Goal: Transaction & Acquisition: Register for event/course

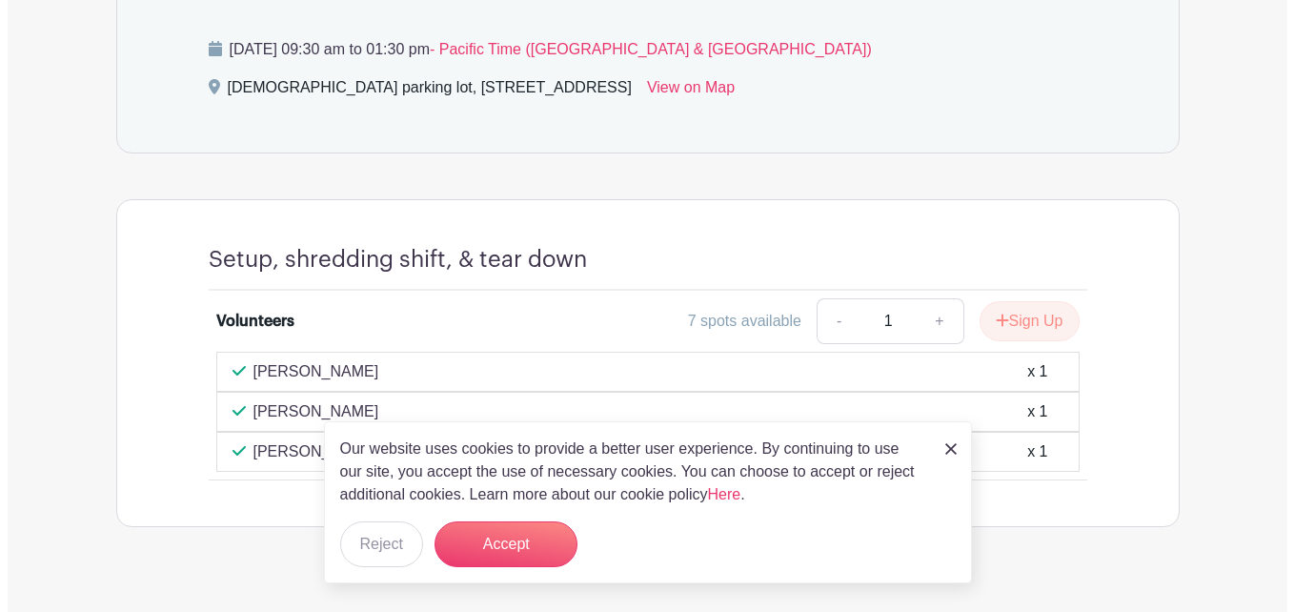
scroll to position [823, 0]
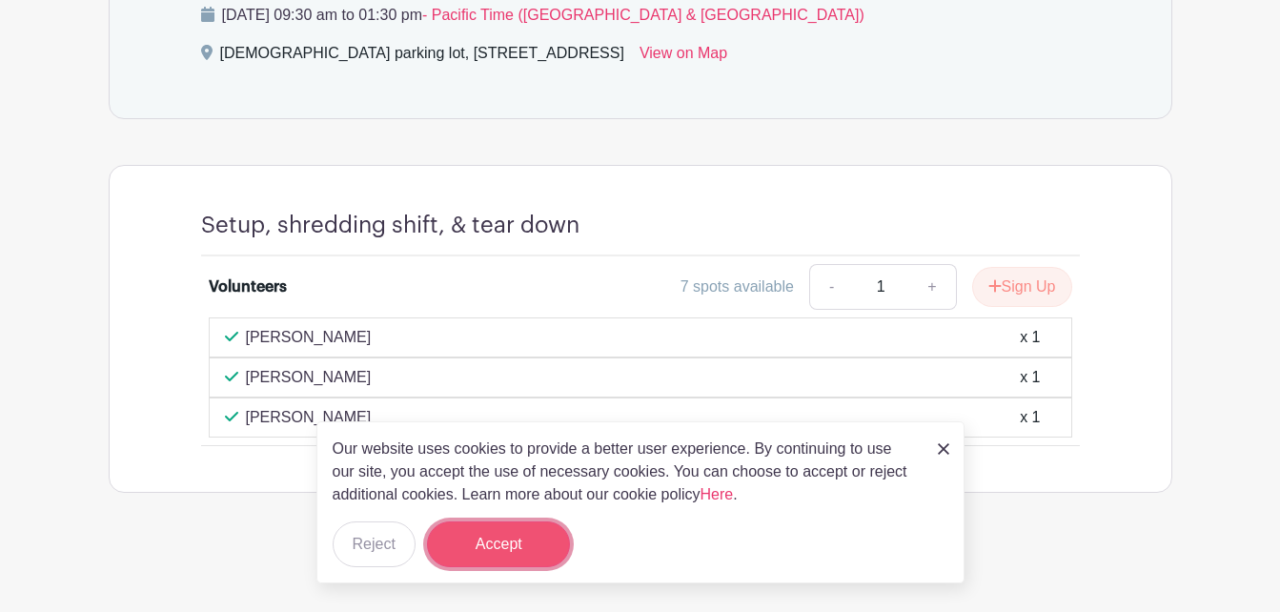
click at [493, 545] on button "Accept" at bounding box center [498, 544] width 143 height 46
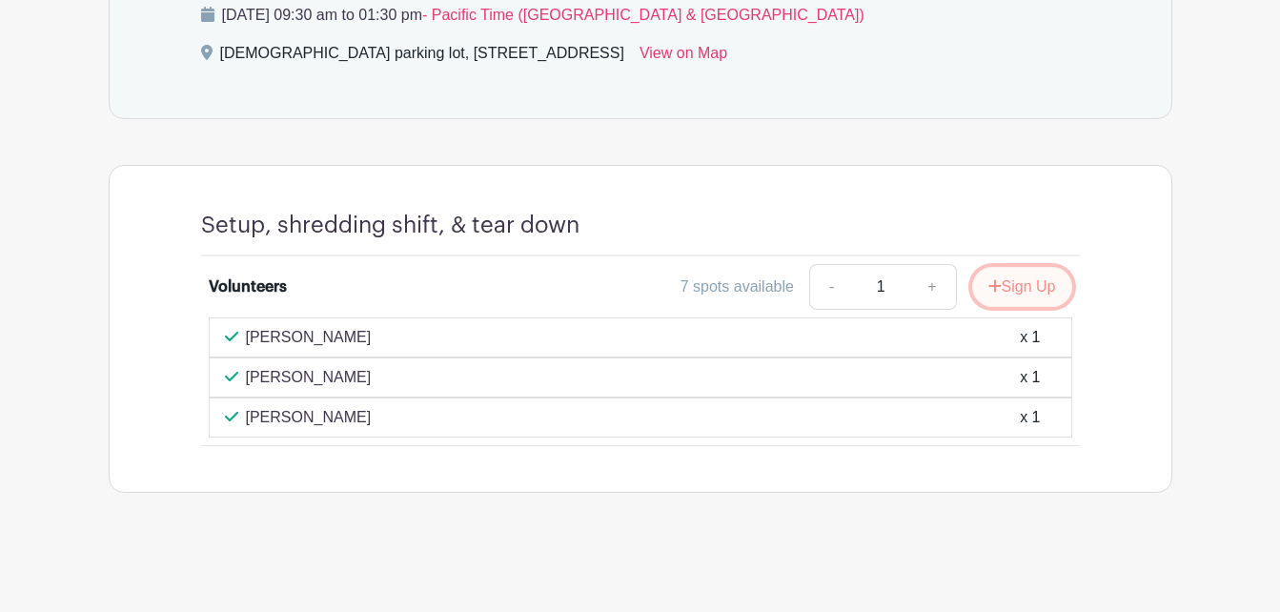
click at [1035, 294] on button "Sign Up" at bounding box center [1022, 287] width 100 height 40
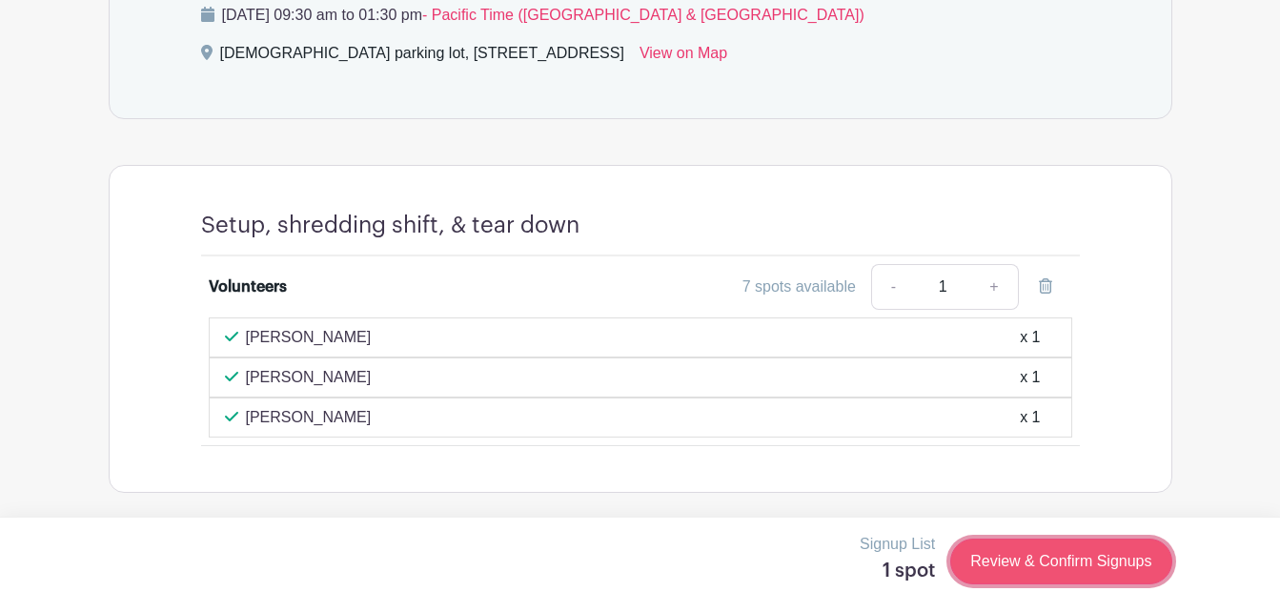
click at [1068, 564] on link "Review & Confirm Signups" at bounding box center [1060, 561] width 221 height 46
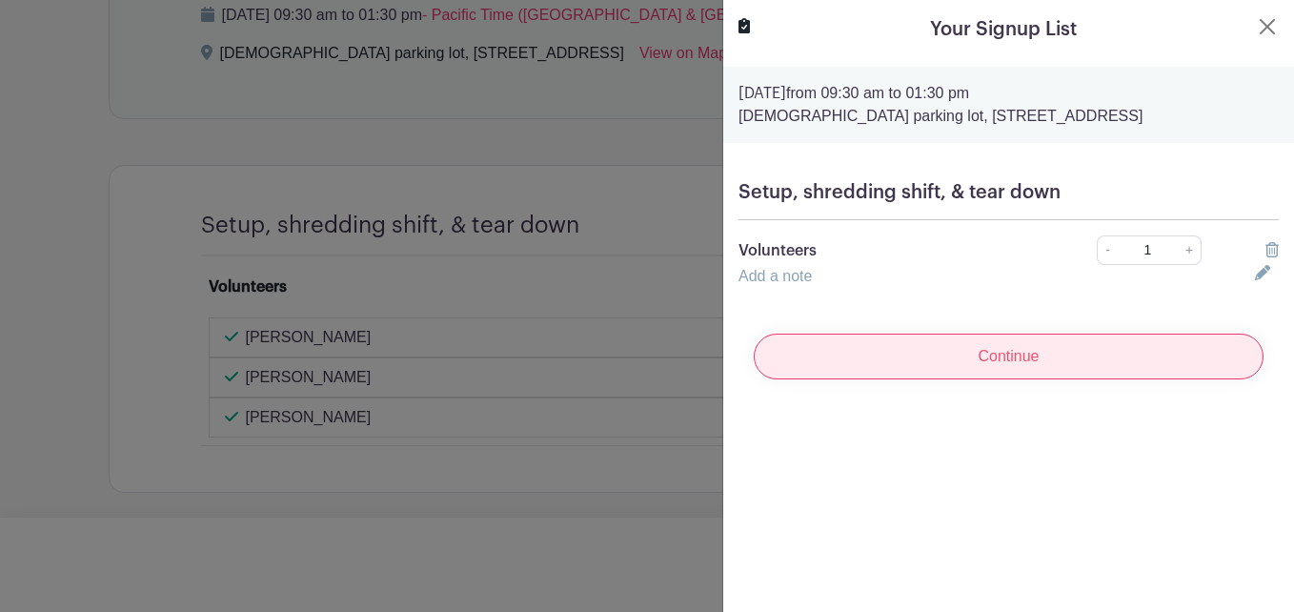
click at [1006, 379] on input "Continue" at bounding box center [1009, 357] width 510 height 46
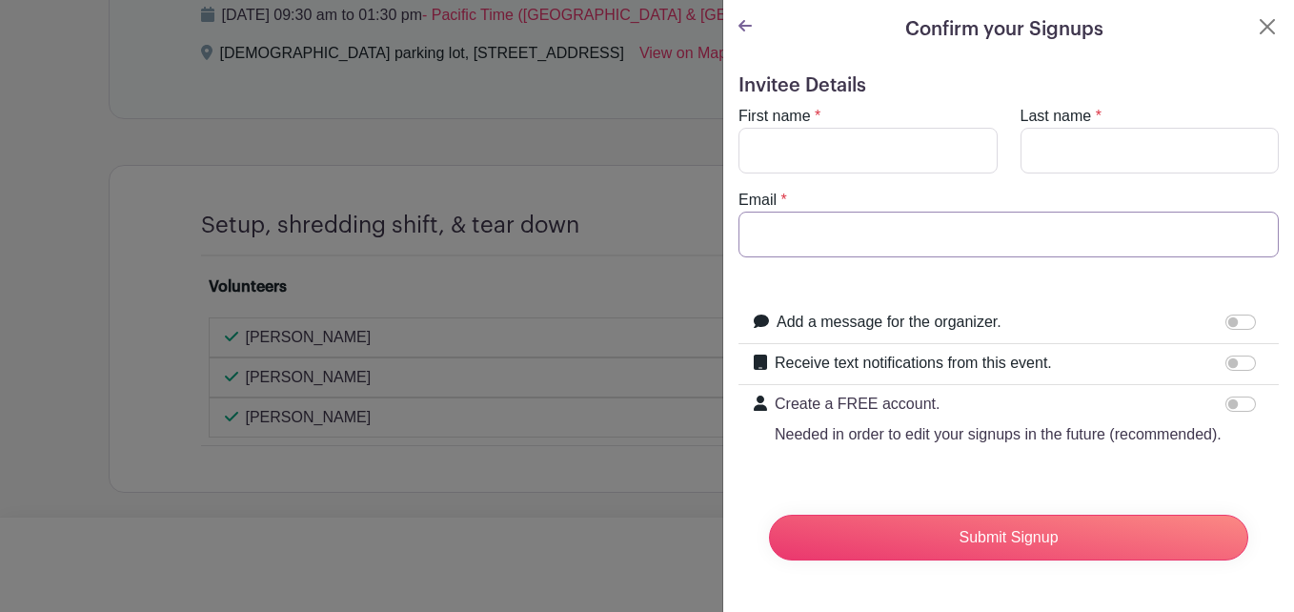
type input "[EMAIL_ADDRESS][DOMAIN_NAME]"
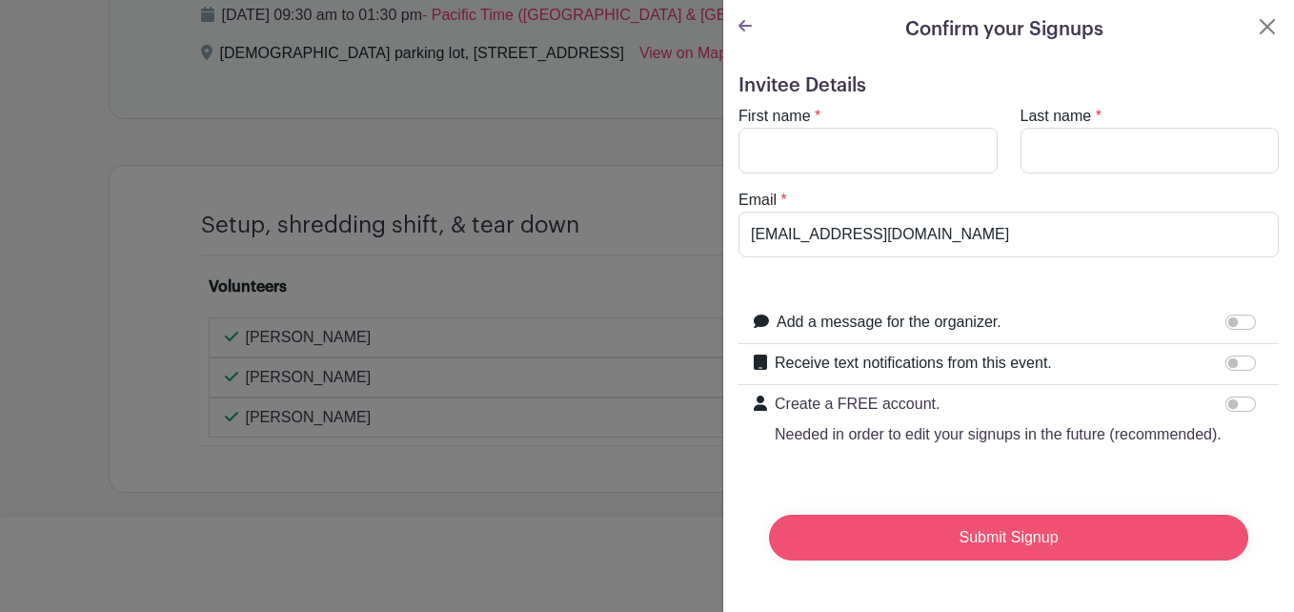
click at [1025, 554] on input "Submit Signup" at bounding box center [1008, 538] width 479 height 46
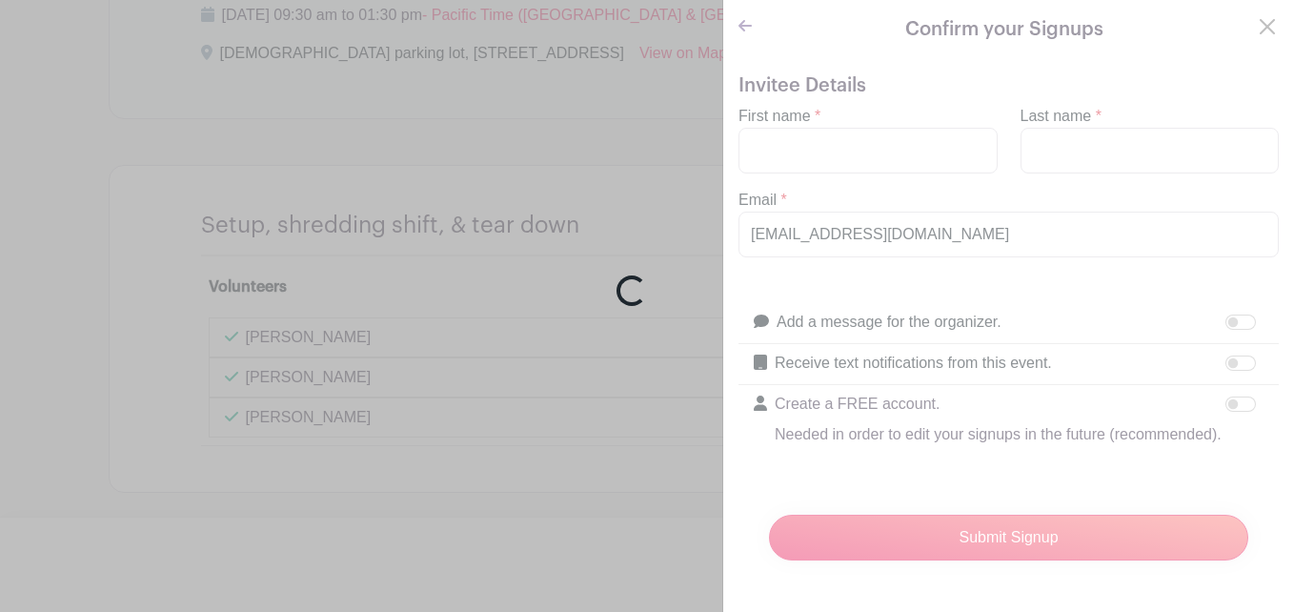
click at [811, 146] on div "Loading..." at bounding box center [647, 306] width 1294 height 612
click at [765, 155] on div "Loading..." at bounding box center [647, 306] width 1294 height 612
click at [742, 31] on div "Loading..." at bounding box center [647, 306] width 1294 height 612
click at [1267, 22] on div "Loading..." at bounding box center [647, 306] width 1294 height 612
